Goal: Book appointment/travel/reservation

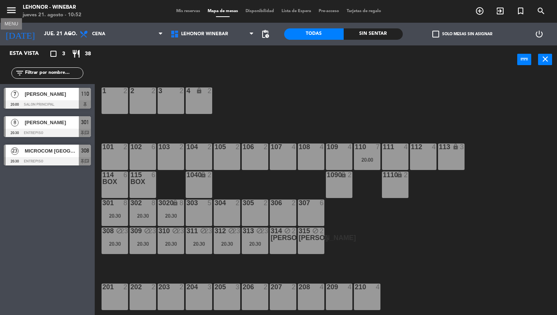
click at [8, 7] on icon "menu" at bounding box center [11, 10] width 11 height 11
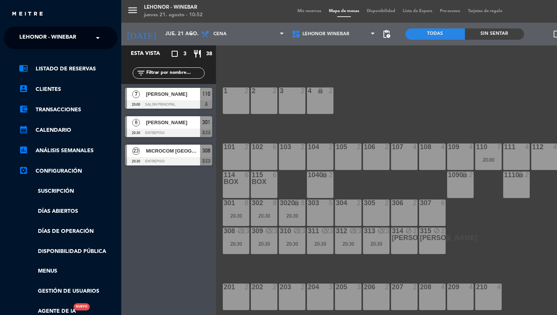
click at [75, 59] on div "chrome_reader_mode Listado de Reservas account_box Clientes account_balance_wal…" at bounding box center [60, 194] width 125 height 290
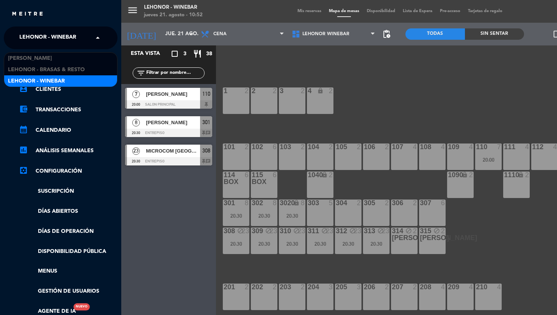
click at [77, 37] on div "× Lehonor - Winebar" at bounding box center [51, 38] width 71 height 16
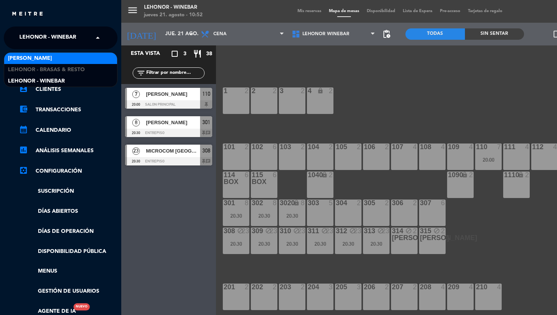
click at [44, 57] on span "[PERSON_NAME]" at bounding box center [30, 58] width 44 height 9
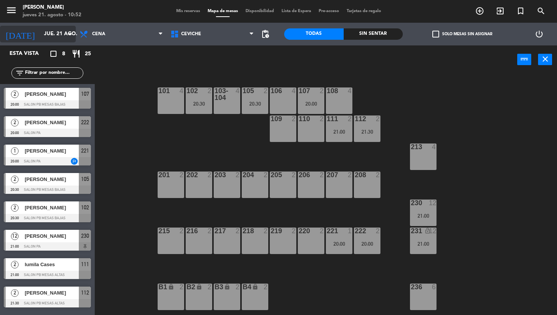
click at [40, 32] on input "jue. 21 ago." at bounding box center [74, 34] width 68 height 14
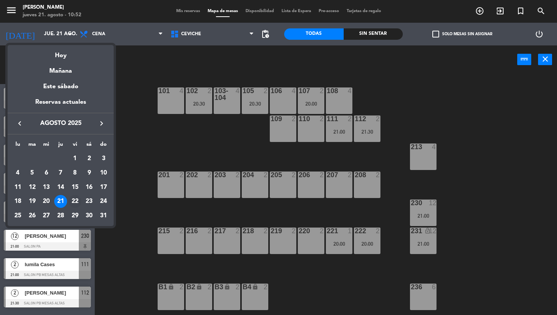
click at [75, 200] on div "22" at bounding box center [75, 201] width 13 height 13
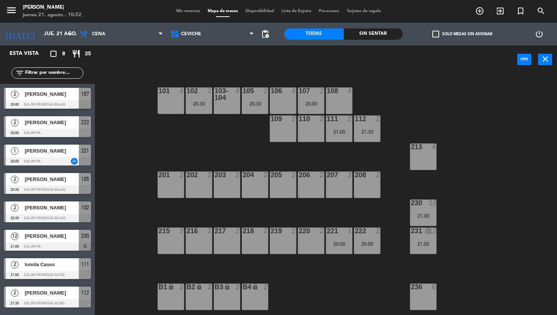
type input "vie. 22 ago."
click at [333, 101] on div "21:30" at bounding box center [339, 103] width 27 height 5
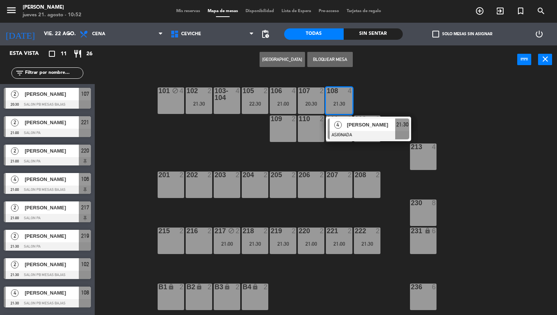
click at [226, 99] on div at bounding box center [227, 95] width 13 height 14
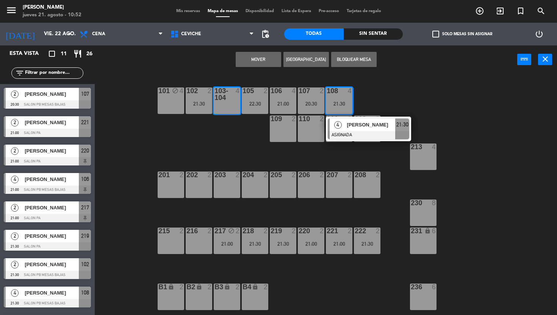
click at [266, 60] on button "Mover" at bounding box center [258, 59] width 45 height 15
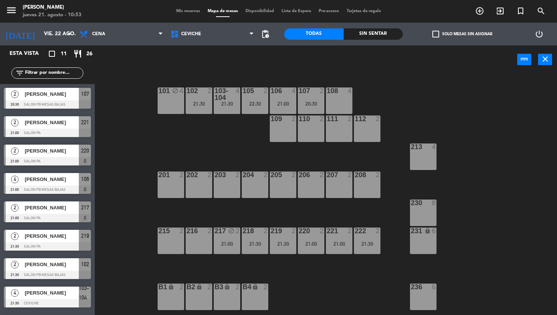
click at [340, 101] on div "108 4" at bounding box center [339, 101] width 27 height 27
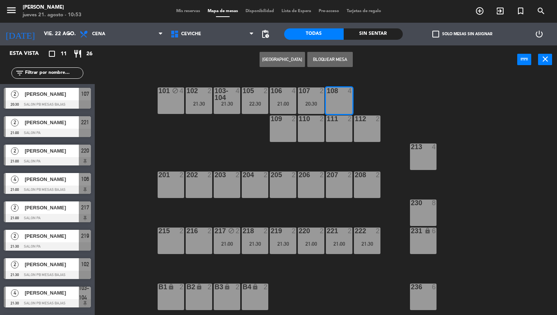
click at [281, 61] on button "[GEOGRAPHIC_DATA]" at bounding box center [282, 59] width 45 height 15
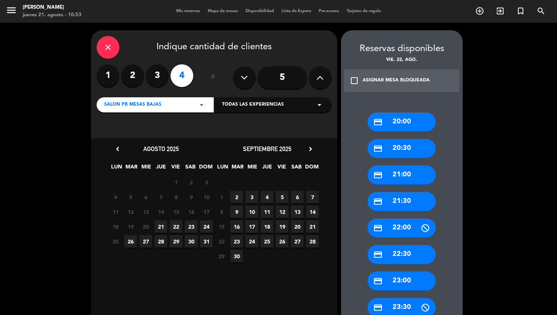
click at [421, 149] on div "credit_card 20:30" at bounding box center [402, 148] width 68 height 19
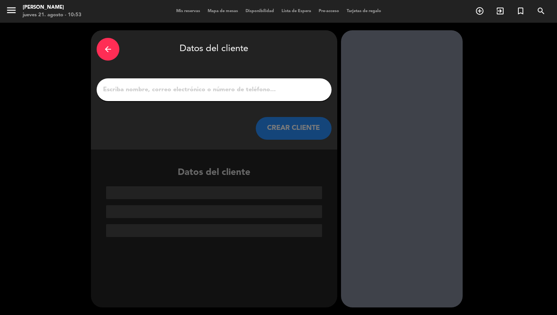
click at [217, 95] on div at bounding box center [214, 89] width 235 height 23
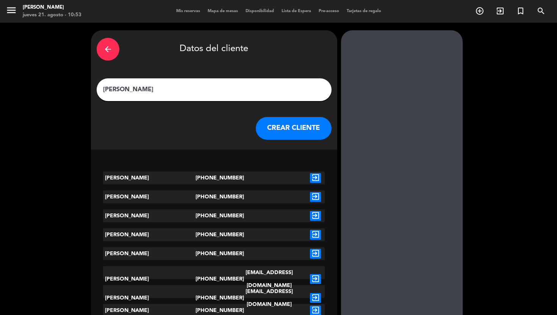
type input "[PERSON_NAME]"
click at [312, 179] on icon "exit_to_app" at bounding box center [315, 178] width 11 height 10
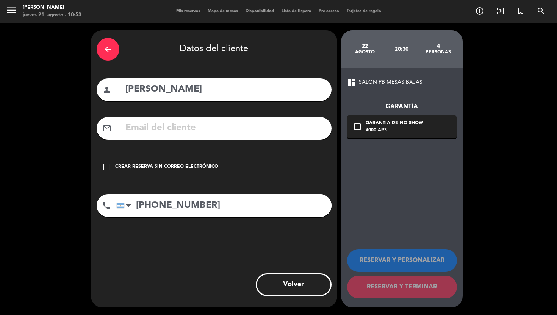
click at [191, 169] on div "Crear reserva sin correo electrónico" at bounding box center [166, 167] width 103 height 8
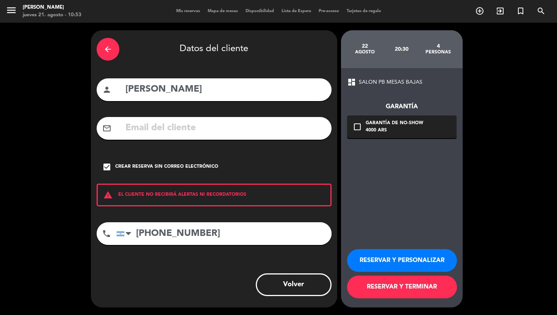
click at [436, 293] on button "RESERVAR Y TERMINAR" at bounding box center [402, 287] width 110 height 23
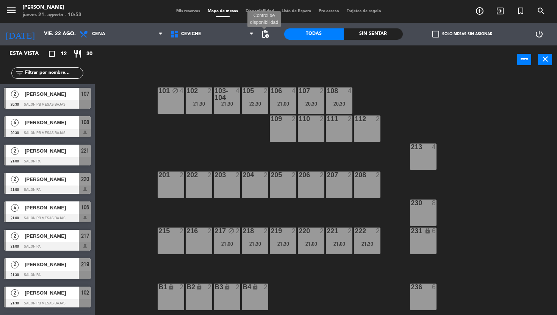
click at [266, 32] on span "pending_actions" at bounding box center [265, 34] width 9 height 9
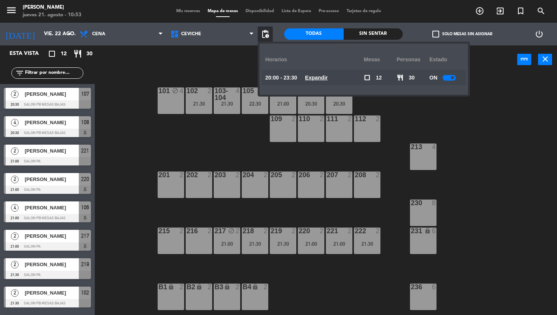
click at [317, 73] on div "20:00 - 23:30 Expandir" at bounding box center [314, 77] width 99 height 15
click at [319, 79] on u "Expandir" at bounding box center [316, 78] width 23 height 6
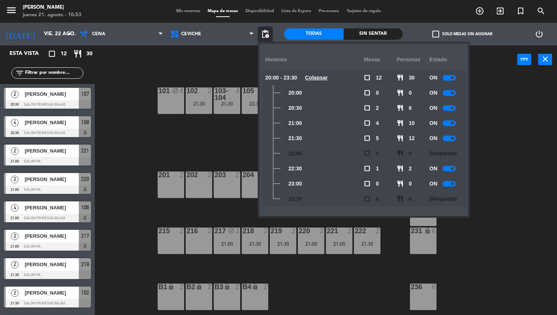
click at [492, 138] on div "101 block 4 102 2 21:30 103-104 4 21:30 105 2 22:30 106 4 21:00 107 2 20:30 108…" at bounding box center [328, 194] width 457 height 241
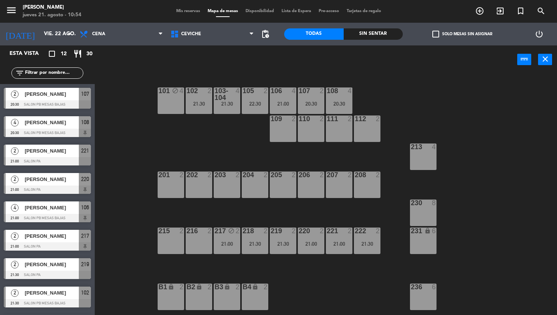
click at [372, 184] on div "208 2" at bounding box center [367, 185] width 27 height 27
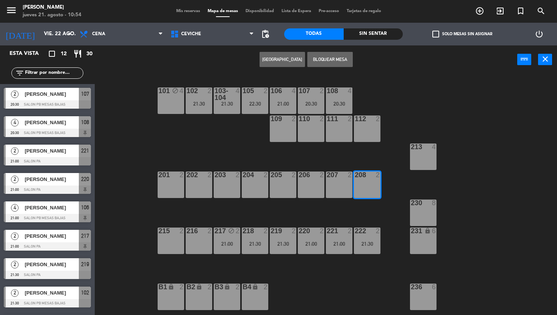
click at [281, 56] on button "[GEOGRAPHIC_DATA]" at bounding box center [282, 59] width 45 height 15
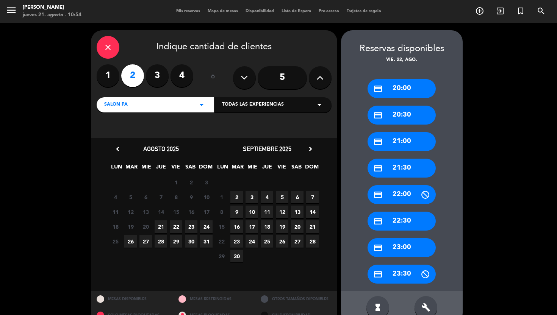
click at [176, 227] on span "22" at bounding box center [176, 227] width 13 height 13
click at [423, 166] on div "credit_card 21:30" at bounding box center [402, 168] width 68 height 19
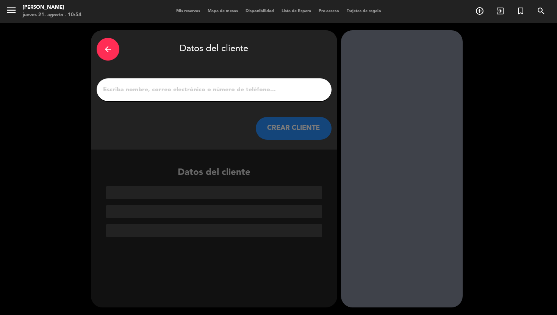
click at [220, 84] on div at bounding box center [214, 89] width 235 height 23
click at [226, 96] on div at bounding box center [214, 89] width 235 height 23
click at [227, 93] on input "1" at bounding box center [214, 90] width 224 height 11
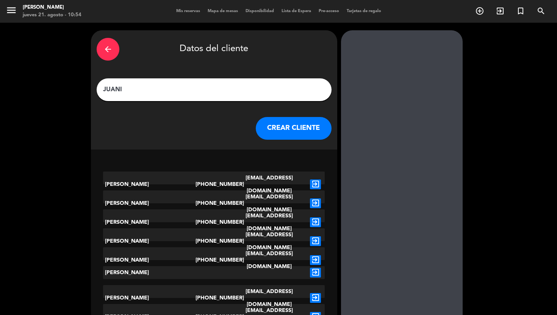
scroll to position [312, 0]
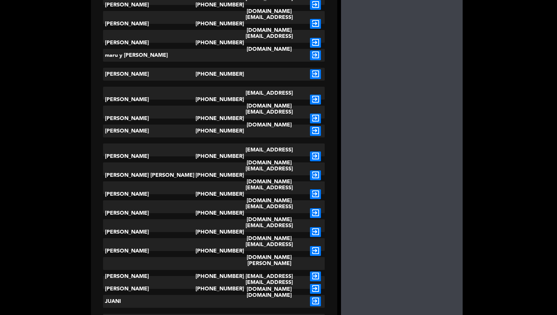
type input "JUANI"
click at [320, 301] on icon "exit_to_app" at bounding box center [315, 302] width 11 height 10
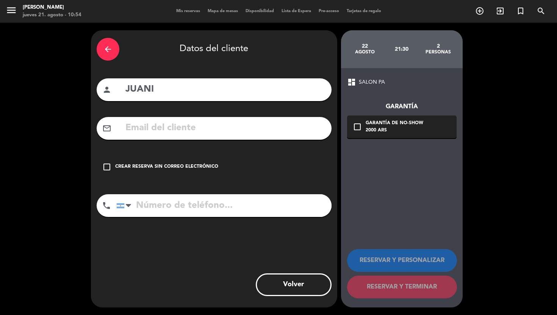
scroll to position [0, 0]
click at [171, 159] on div "check_box_outline_blank Crear reserva sin correo electrónico" at bounding box center [214, 167] width 235 height 23
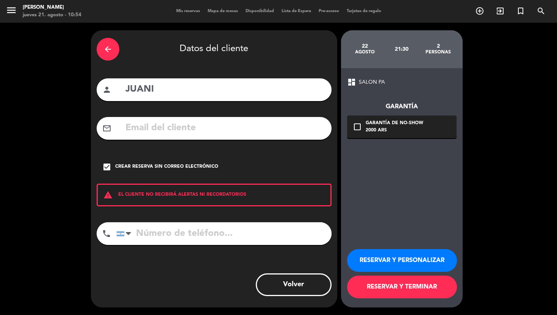
click at [423, 284] on button "RESERVAR Y TERMINAR" at bounding box center [402, 287] width 110 height 23
